Goal: Transaction & Acquisition: Purchase product/service

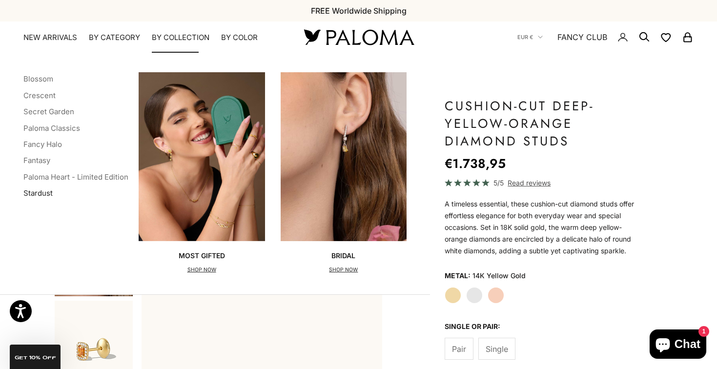
click at [42, 191] on link "Stardust" at bounding box center [37, 192] width 29 height 9
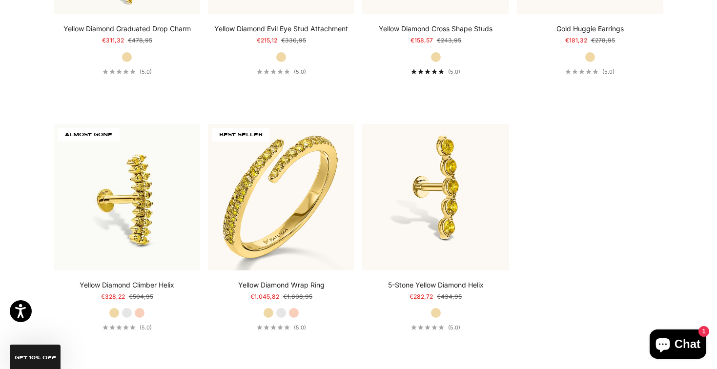
scroll to position [2748, 0]
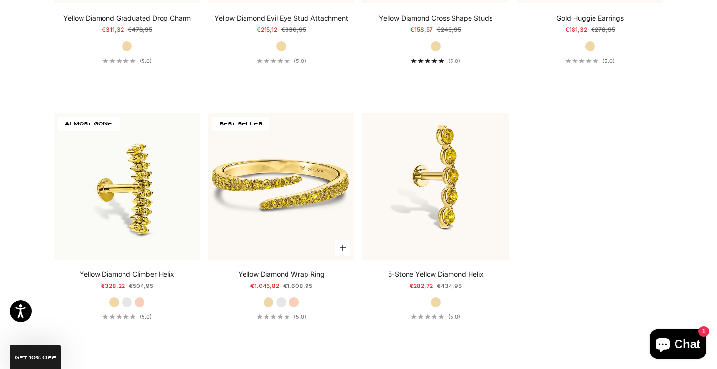
click at [279, 197] on img at bounding box center [281, 186] width 146 height 146
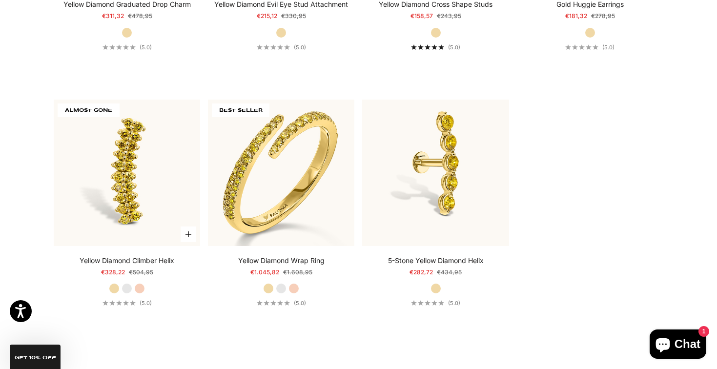
scroll to position [2762, 0]
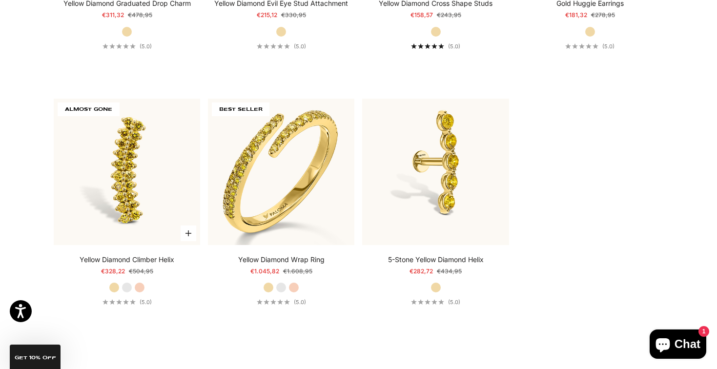
click at [139, 142] on img at bounding box center [127, 172] width 146 height 146
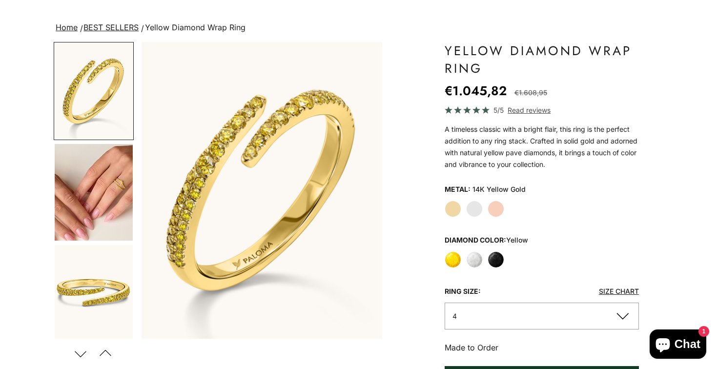
scroll to position [61, 0]
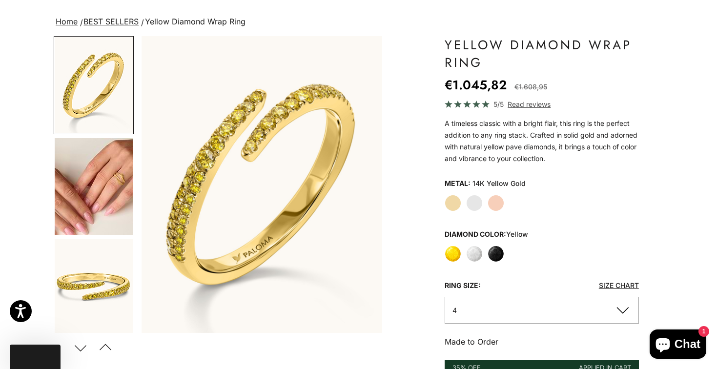
click at [477, 308] on button "4" at bounding box center [541, 310] width 194 height 27
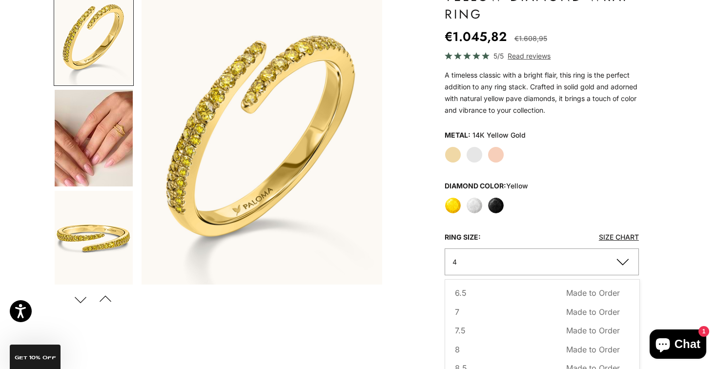
scroll to position [97, 0]
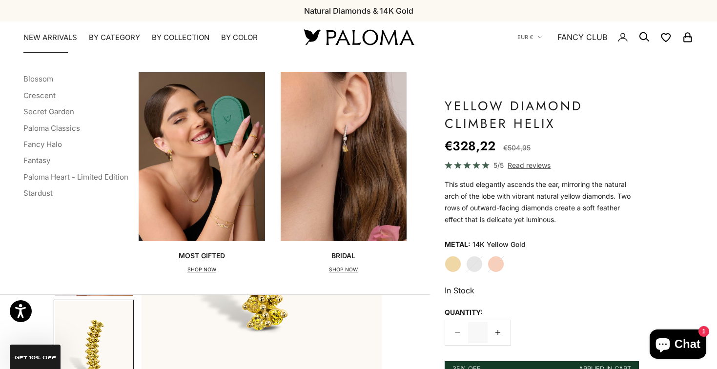
click at [54, 33] on link "NEW ARRIVALS" at bounding box center [50, 38] width 54 height 10
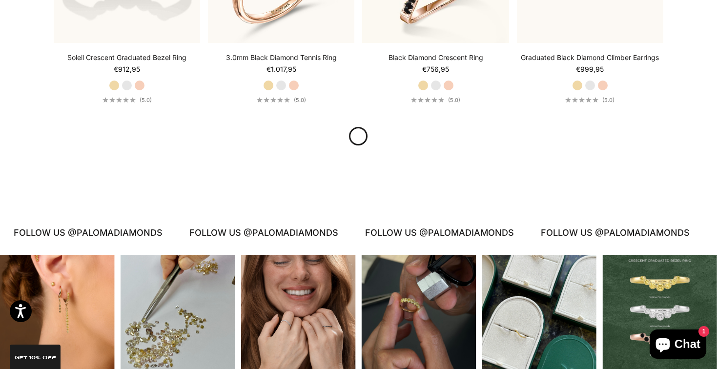
scroll to position [1388, 0]
